Goal: Task Accomplishment & Management: Complete application form

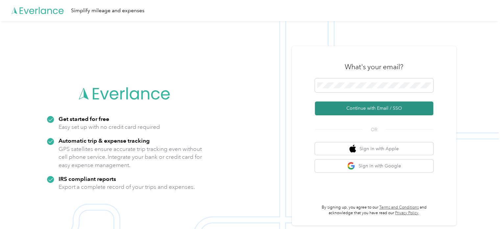
click at [356, 106] on button "Continue with Email / SSO" at bounding box center [374, 108] width 119 height 14
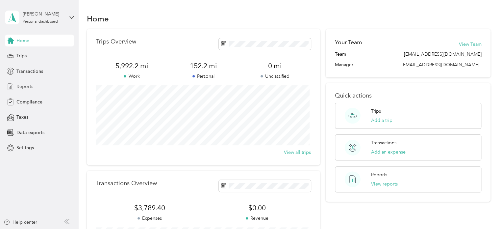
click at [21, 86] on span "Reports" at bounding box center [24, 86] width 17 height 7
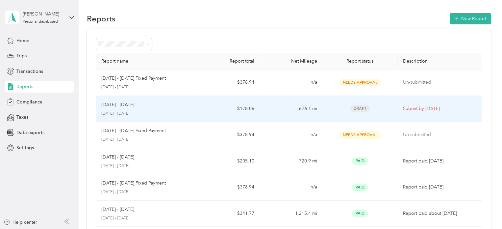
click at [301, 108] on td "626.1 mi" at bounding box center [290, 109] width 63 height 26
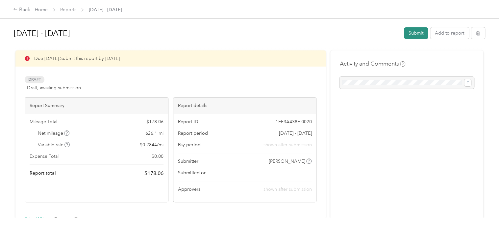
click at [419, 33] on button "Submit" at bounding box center [416, 33] width 24 height 12
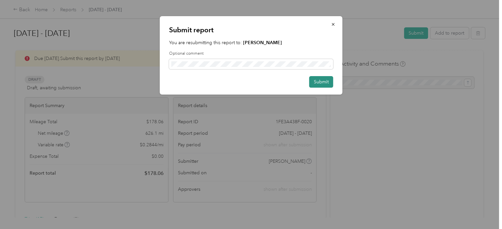
click at [320, 80] on button "Submit" at bounding box center [321, 82] width 24 height 12
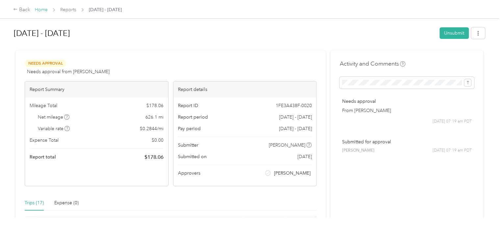
click at [40, 11] on link "Home" at bounding box center [41, 10] width 13 height 6
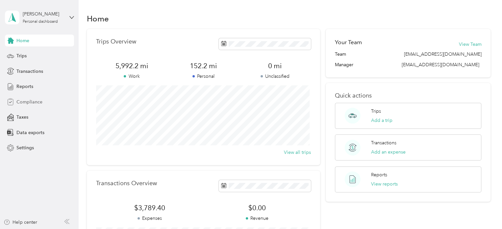
click at [25, 100] on span "Compliance" at bounding box center [29, 101] width 26 height 7
